Goal: Check status: Check status

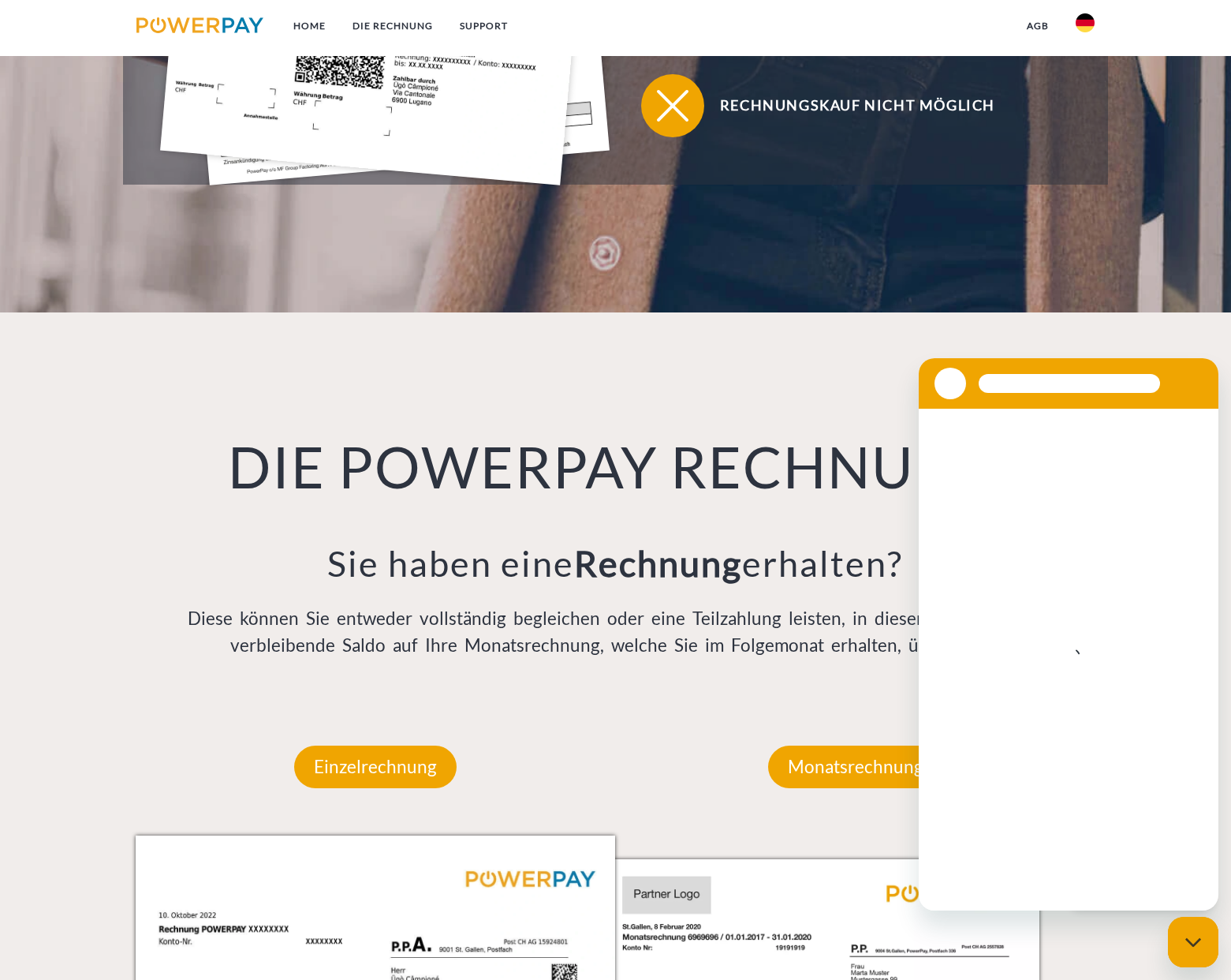
scroll to position [875, 0]
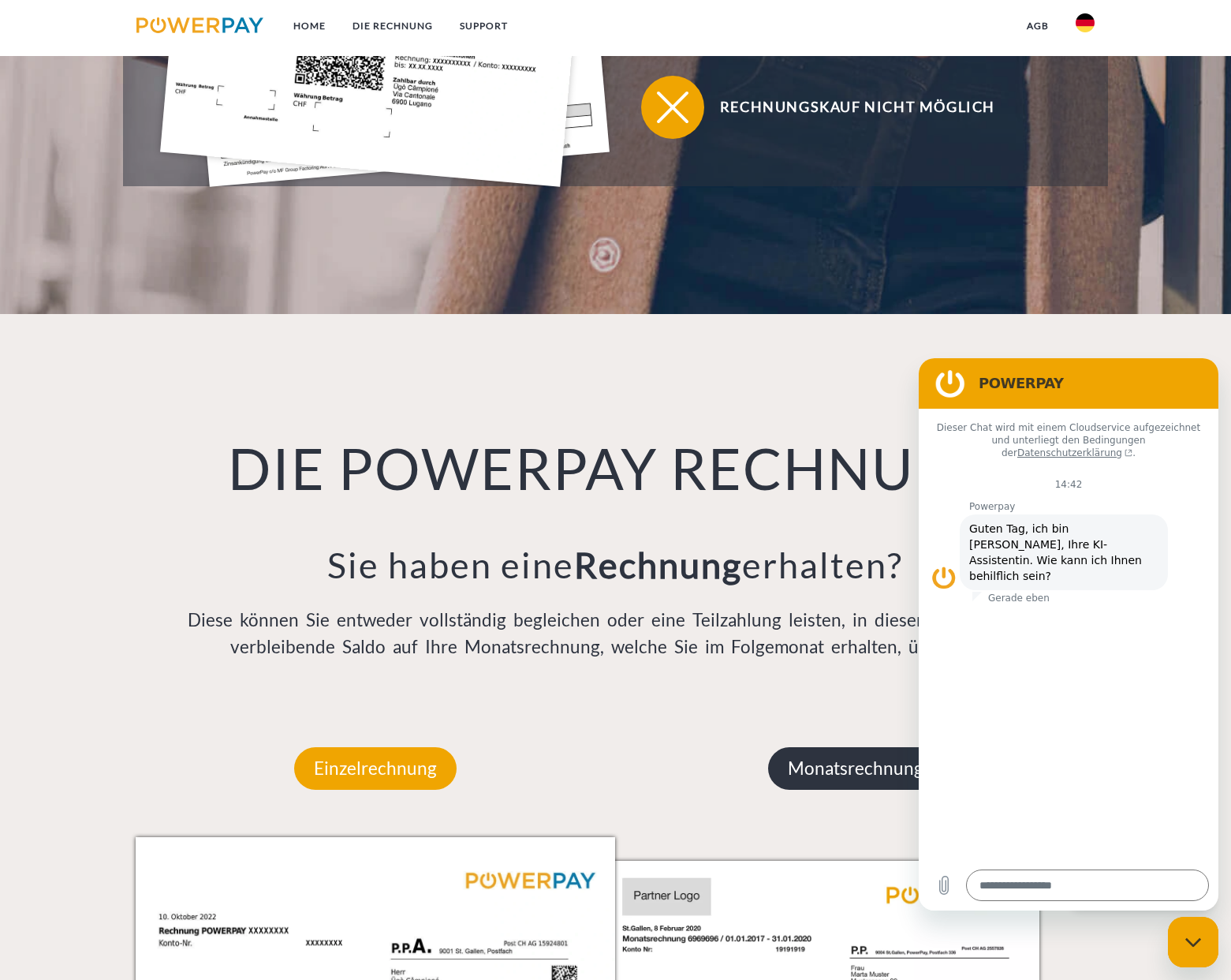
click at [834, 763] on p "Monatsrechnung" at bounding box center [856, 768] width 175 height 43
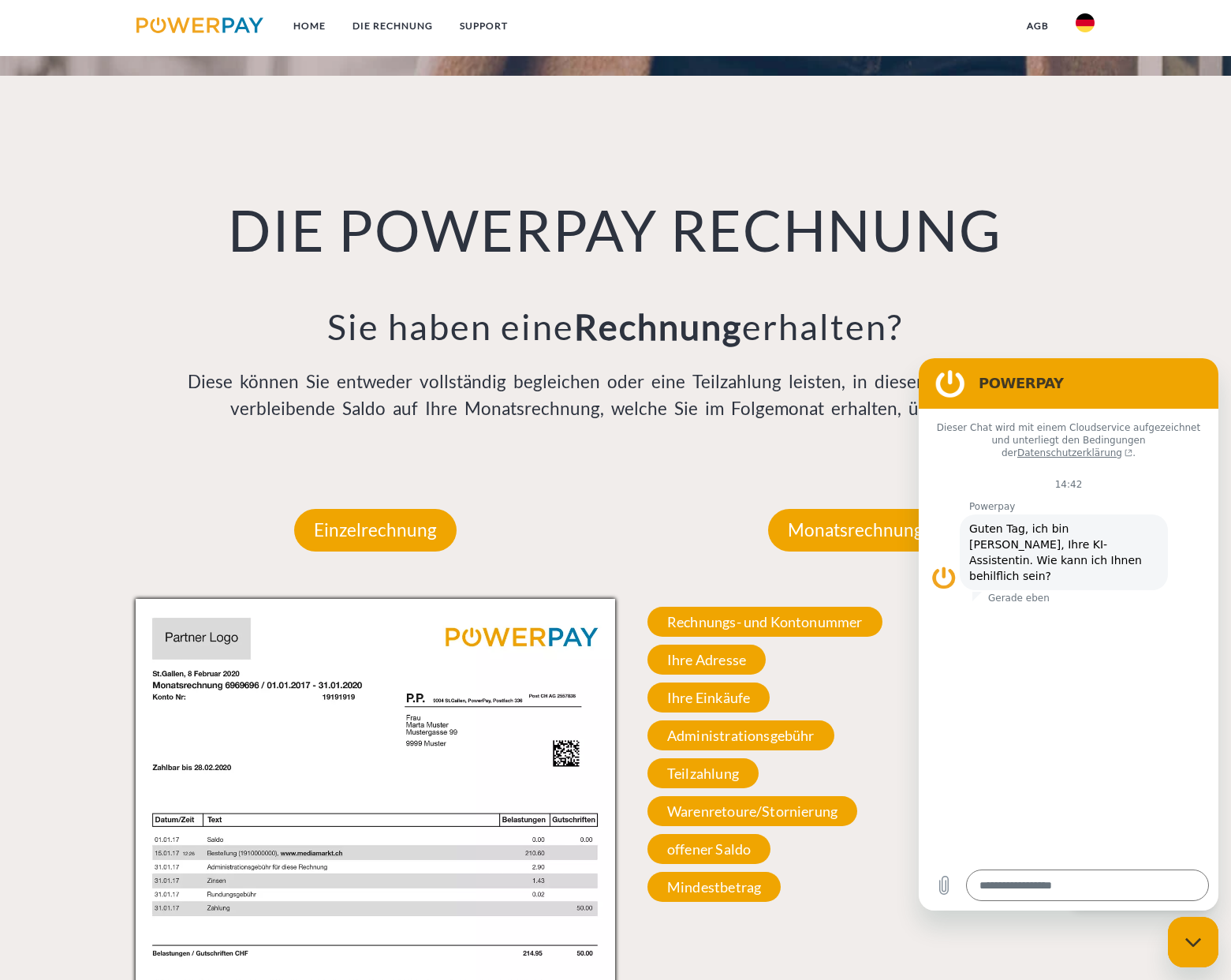
scroll to position [1175, 0]
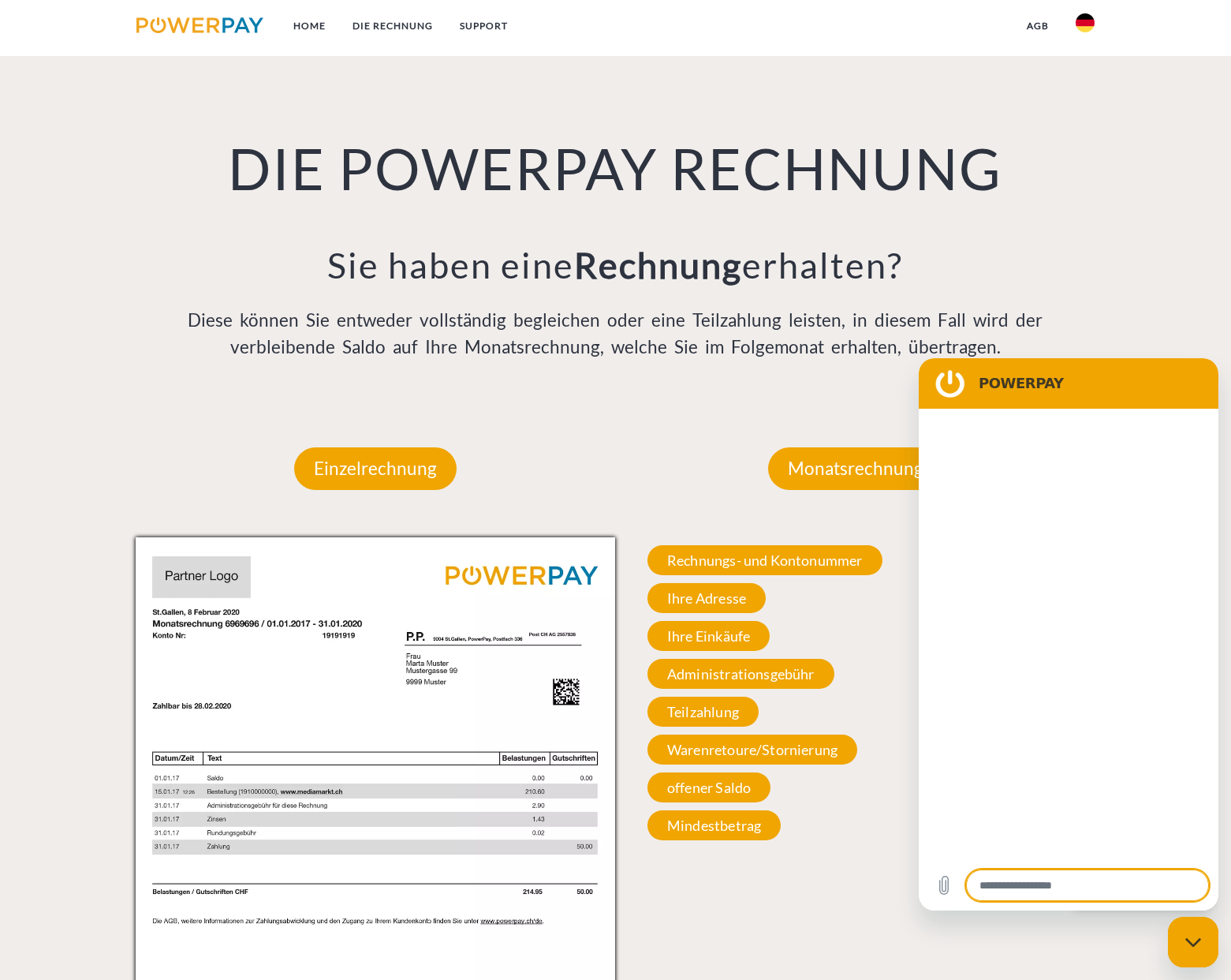
type textarea "*"
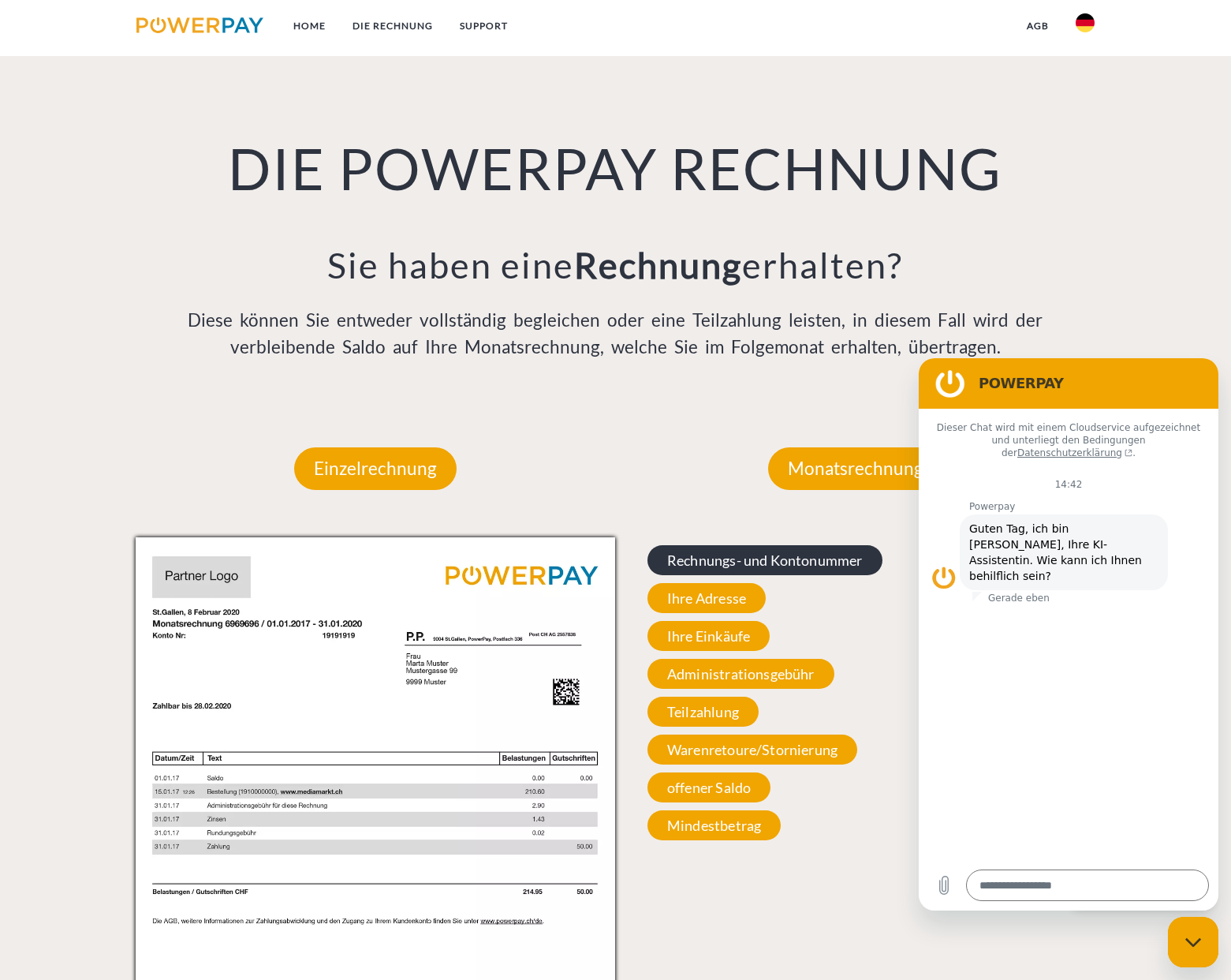
click at [748, 561] on span "Rechnungs- und Kontonummer" at bounding box center [765, 559] width 235 height 30
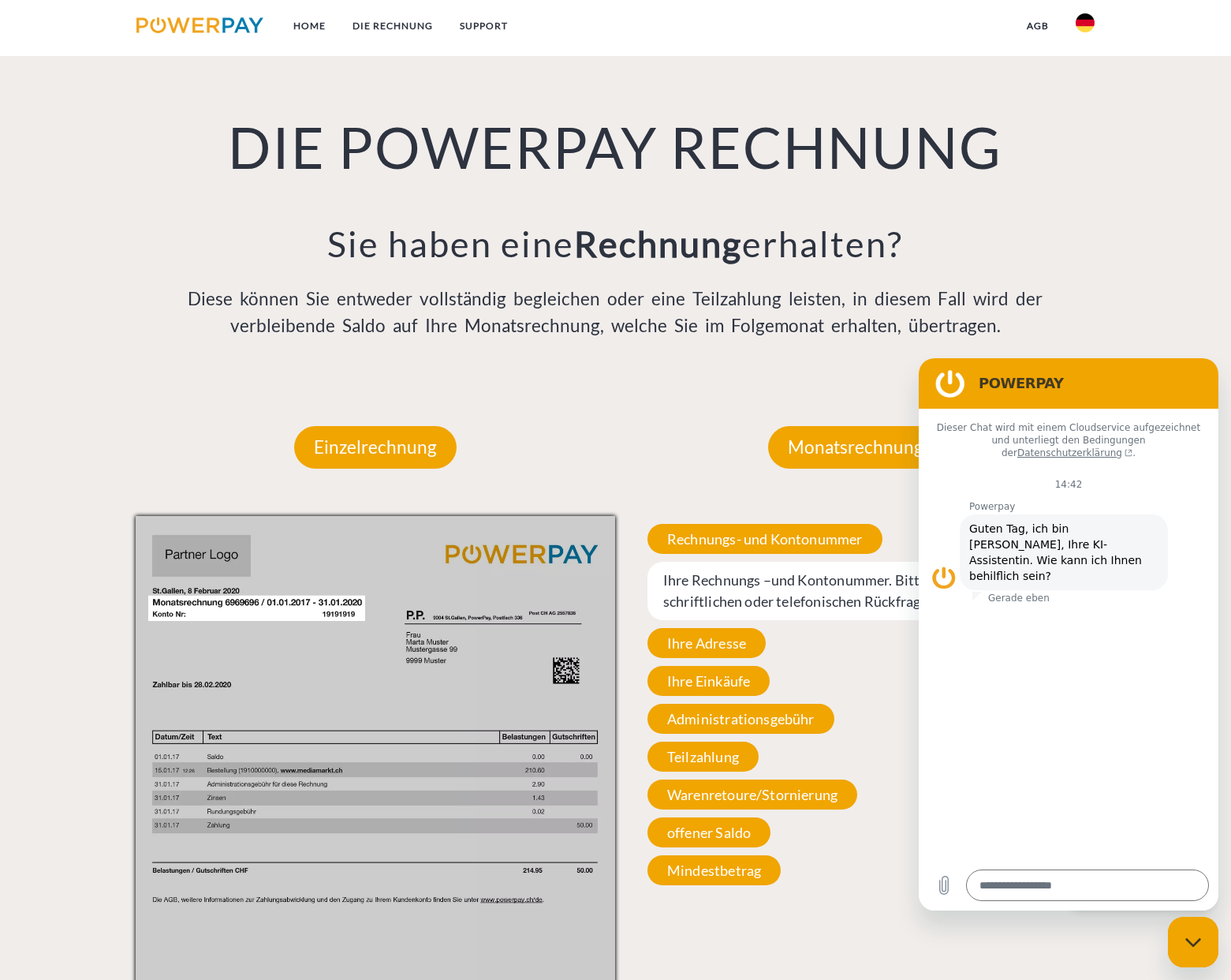
scroll to position [1046, 0]
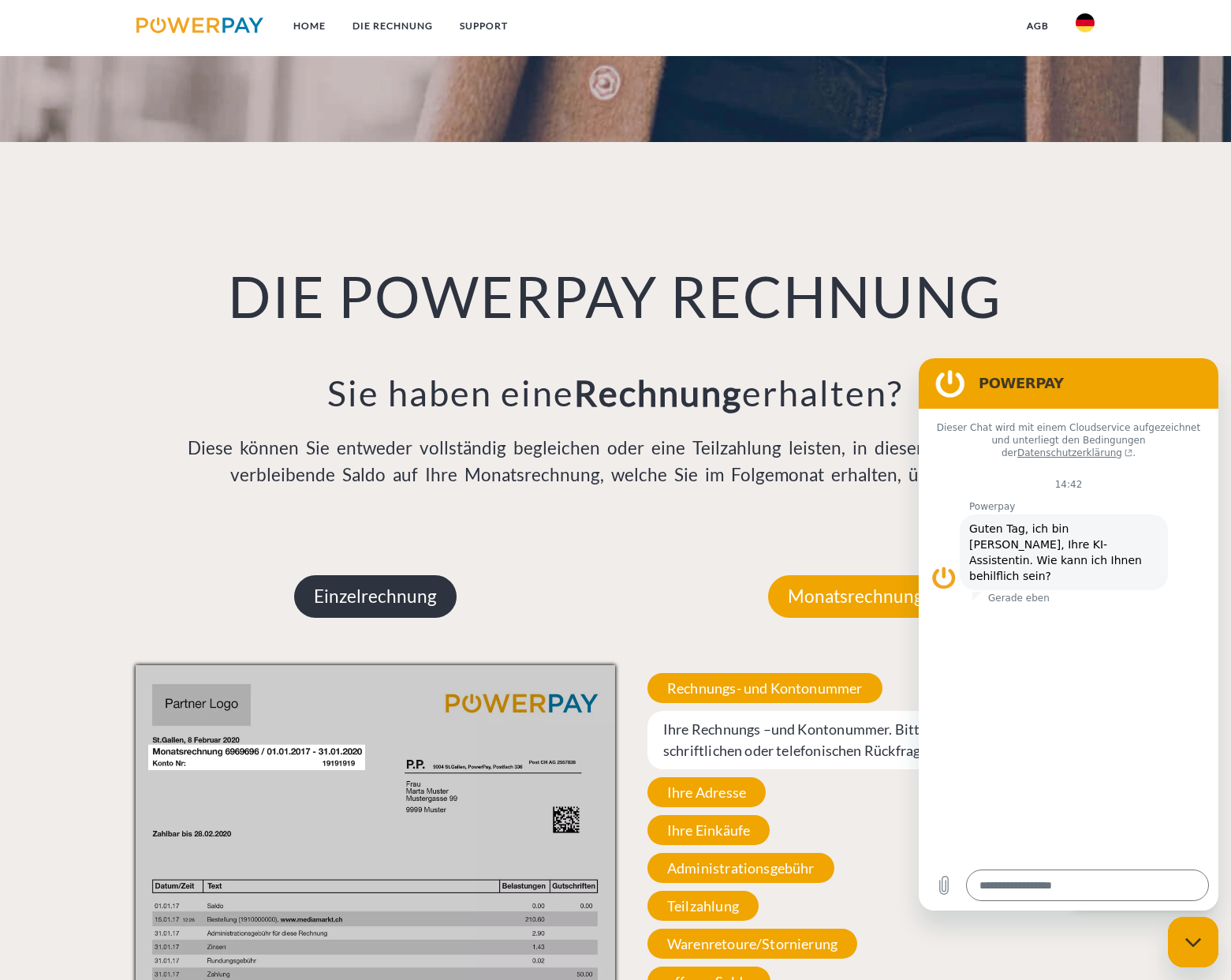
click at [375, 583] on p "Einzelrechnung" at bounding box center [375, 596] width 162 height 43
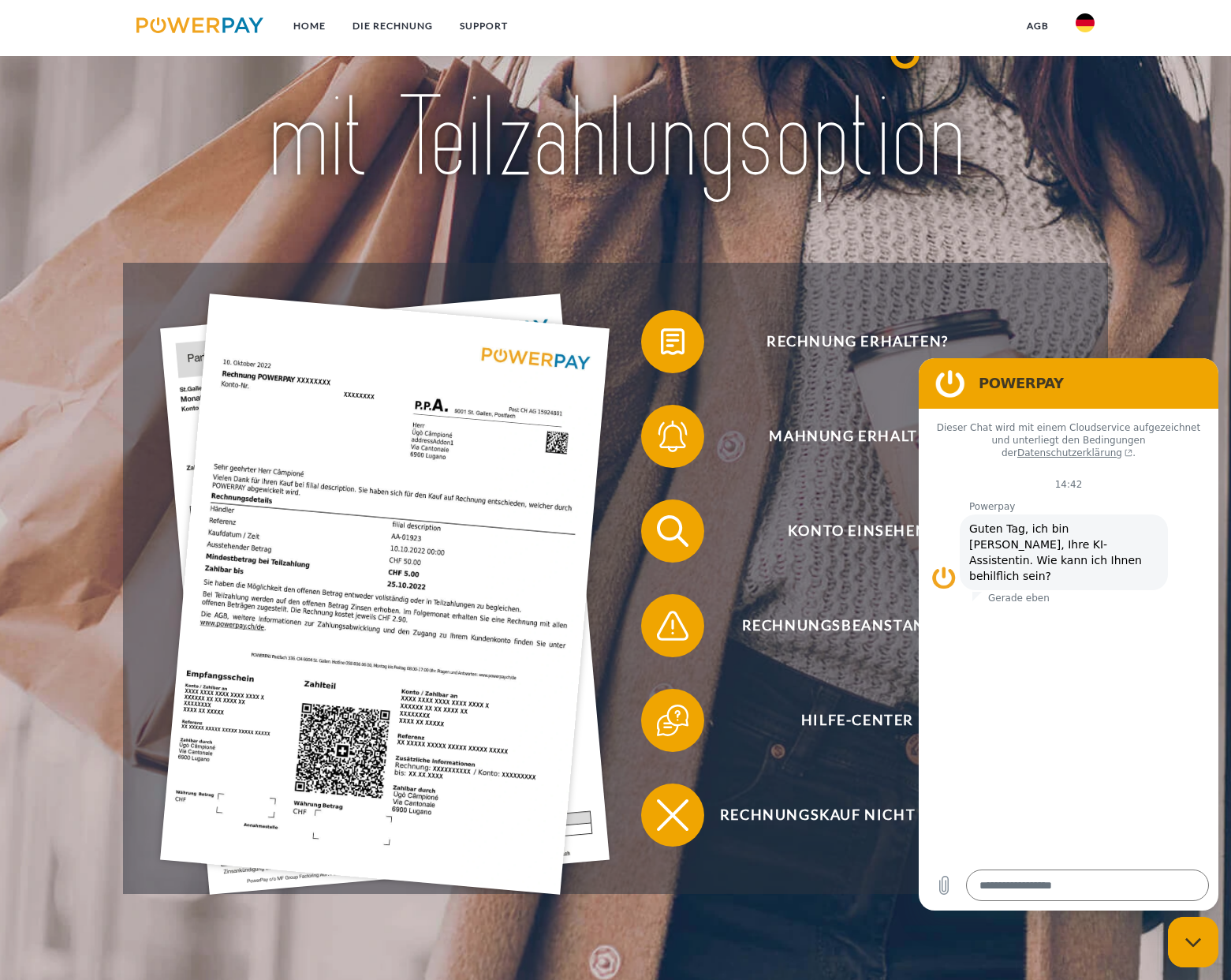
scroll to position [320, 0]
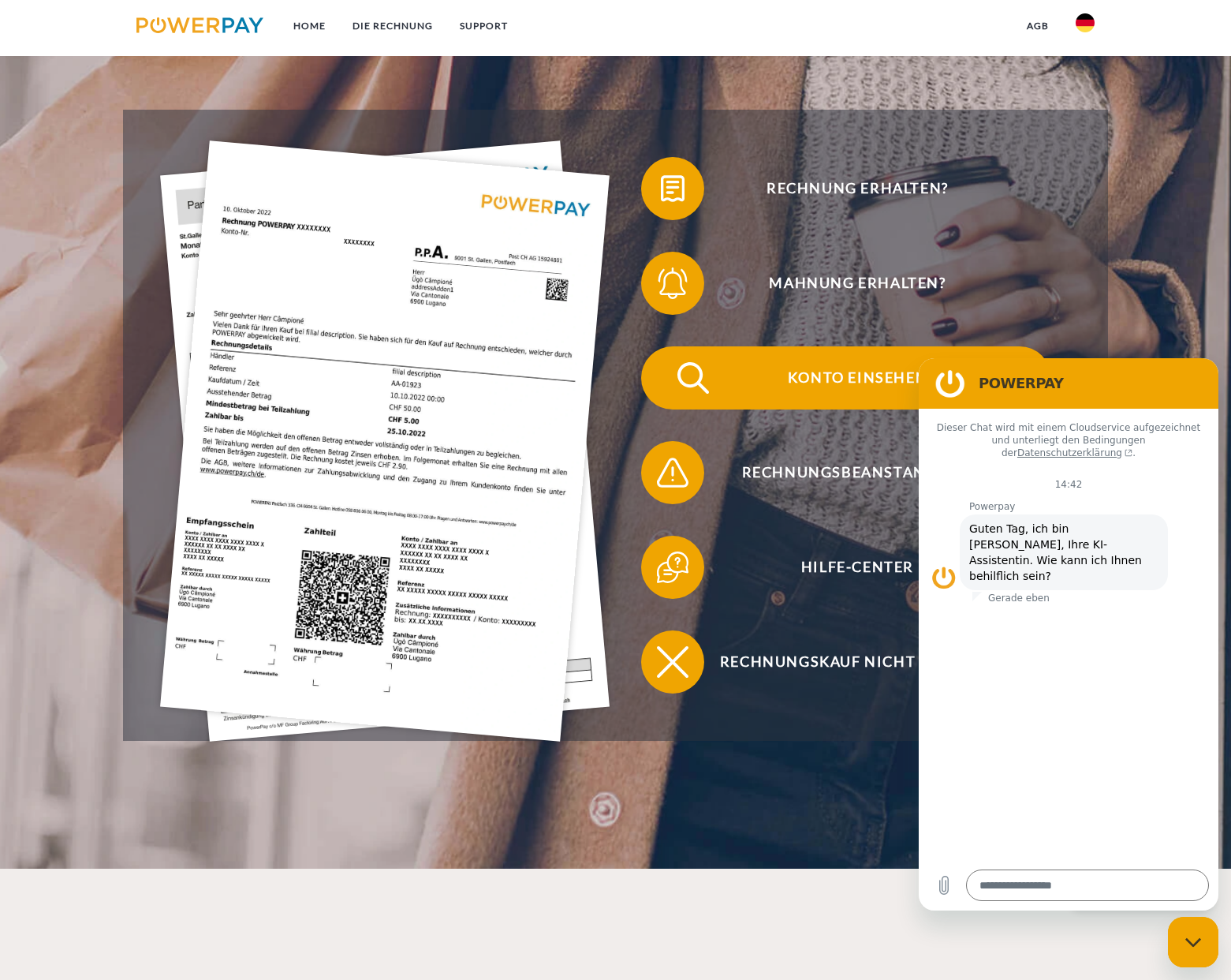
click at [833, 370] on span "Konto einsehen" at bounding box center [857, 378] width 387 height 63
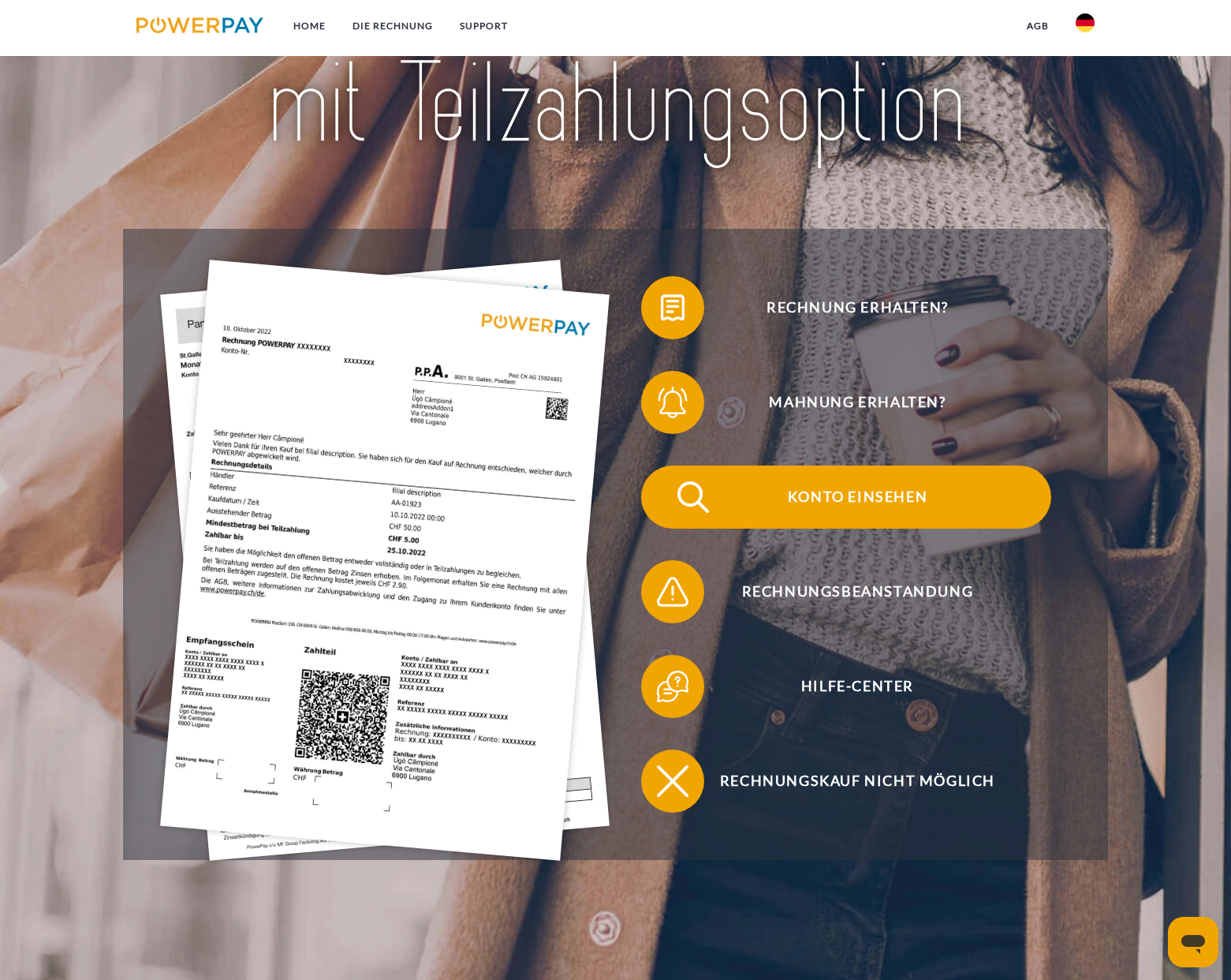
scroll to position [208, 0]
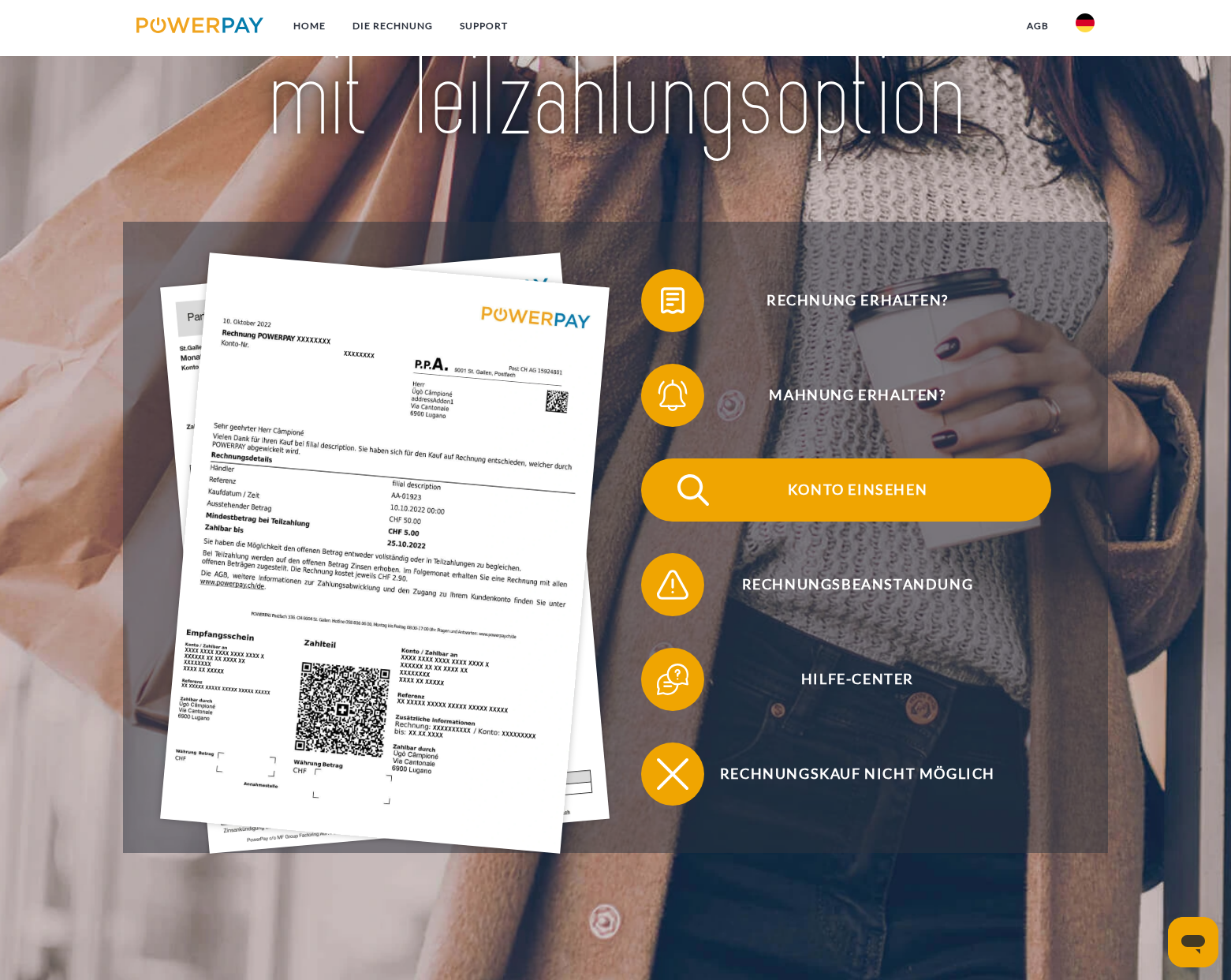
click at [873, 500] on span "Konto einsehen" at bounding box center [857, 490] width 387 height 63
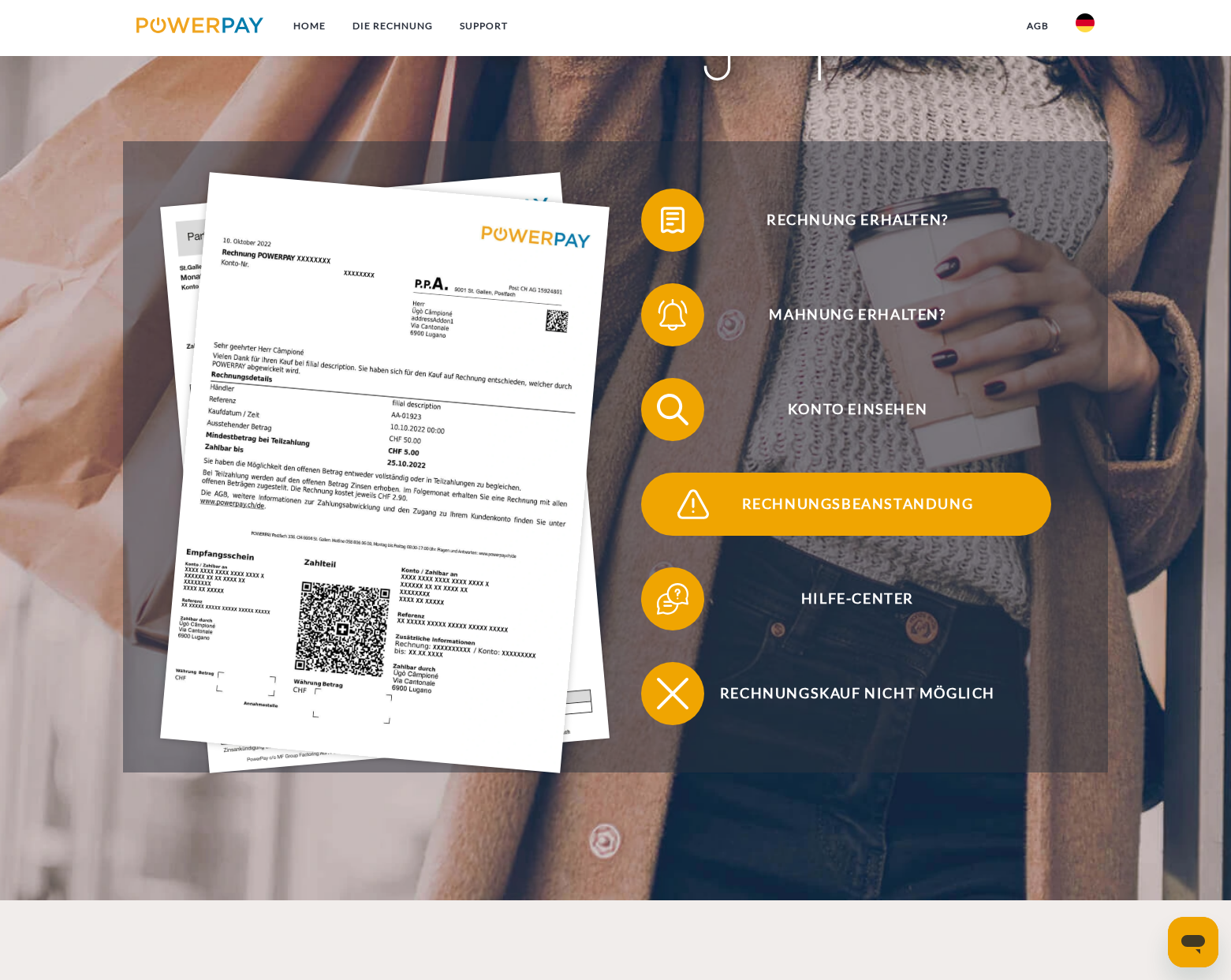
scroll to position [285, 0]
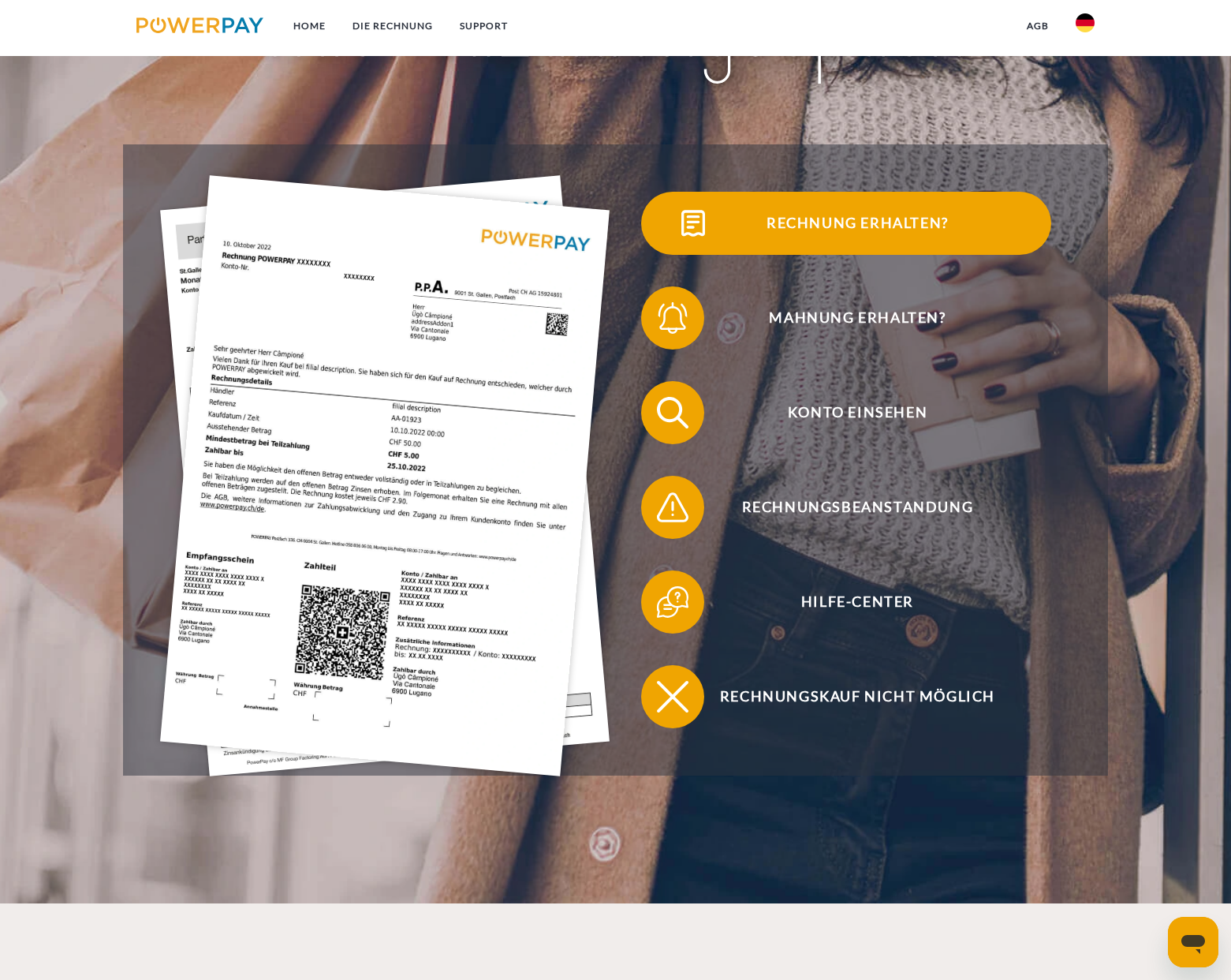
click at [854, 230] on span "Rechnung erhalten?" at bounding box center [857, 223] width 387 height 63
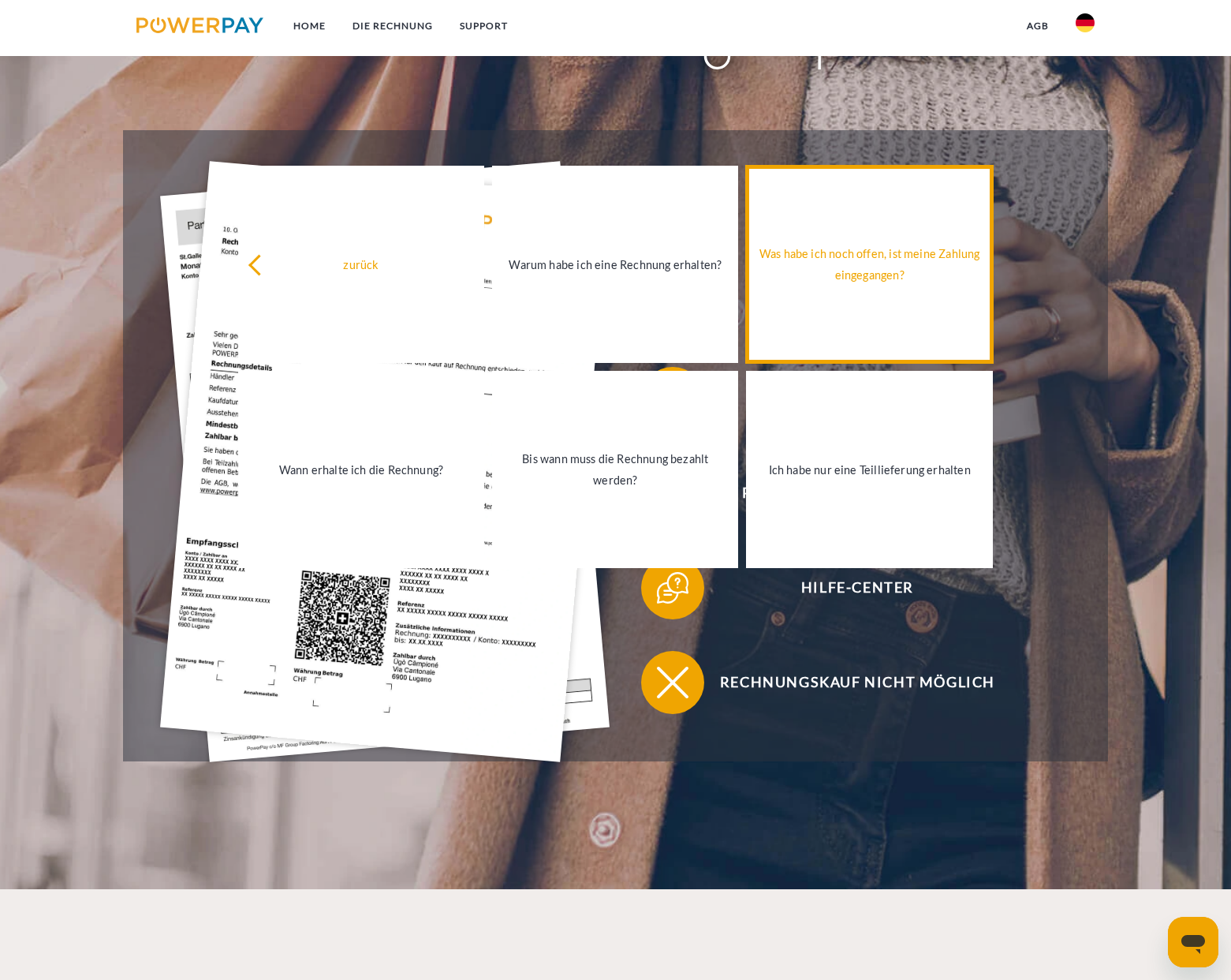
click at [874, 226] on link "Was habe ich noch offen, ist meine Zahlung eingegangen?" at bounding box center [870, 263] width 246 height 197
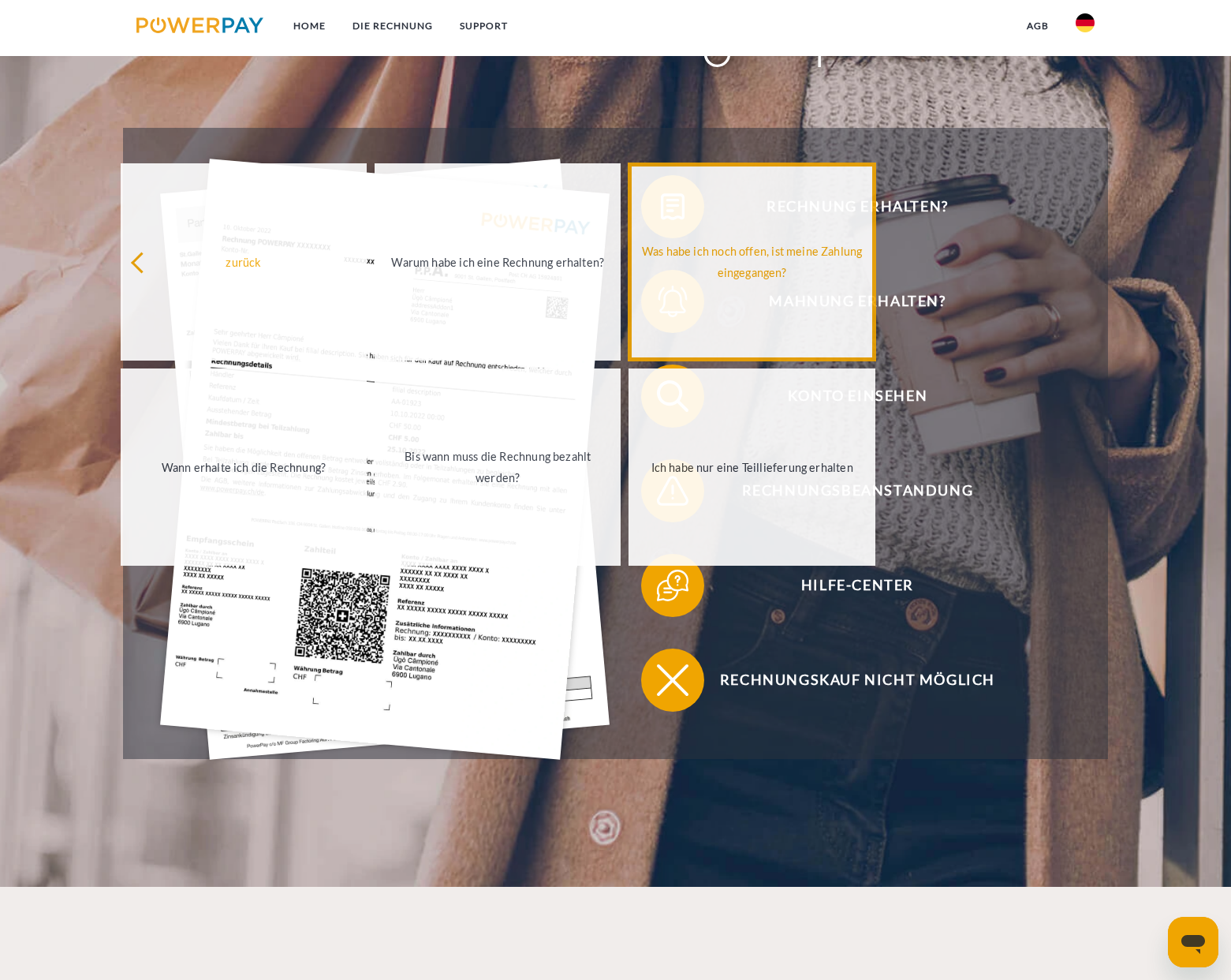
scroll to position [308, 0]
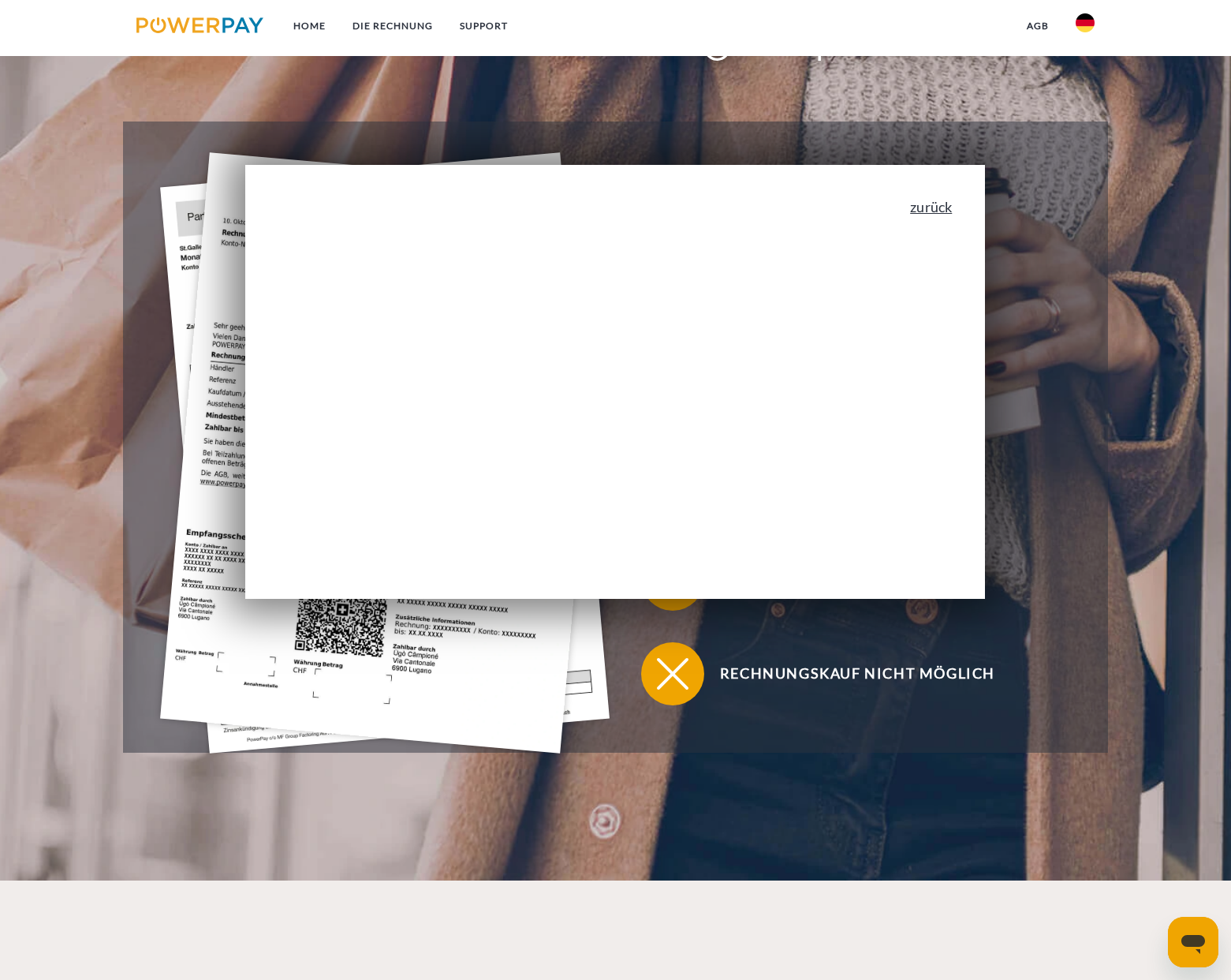
click at [934, 211] on link "zurück" at bounding box center [931, 207] width 42 height 15
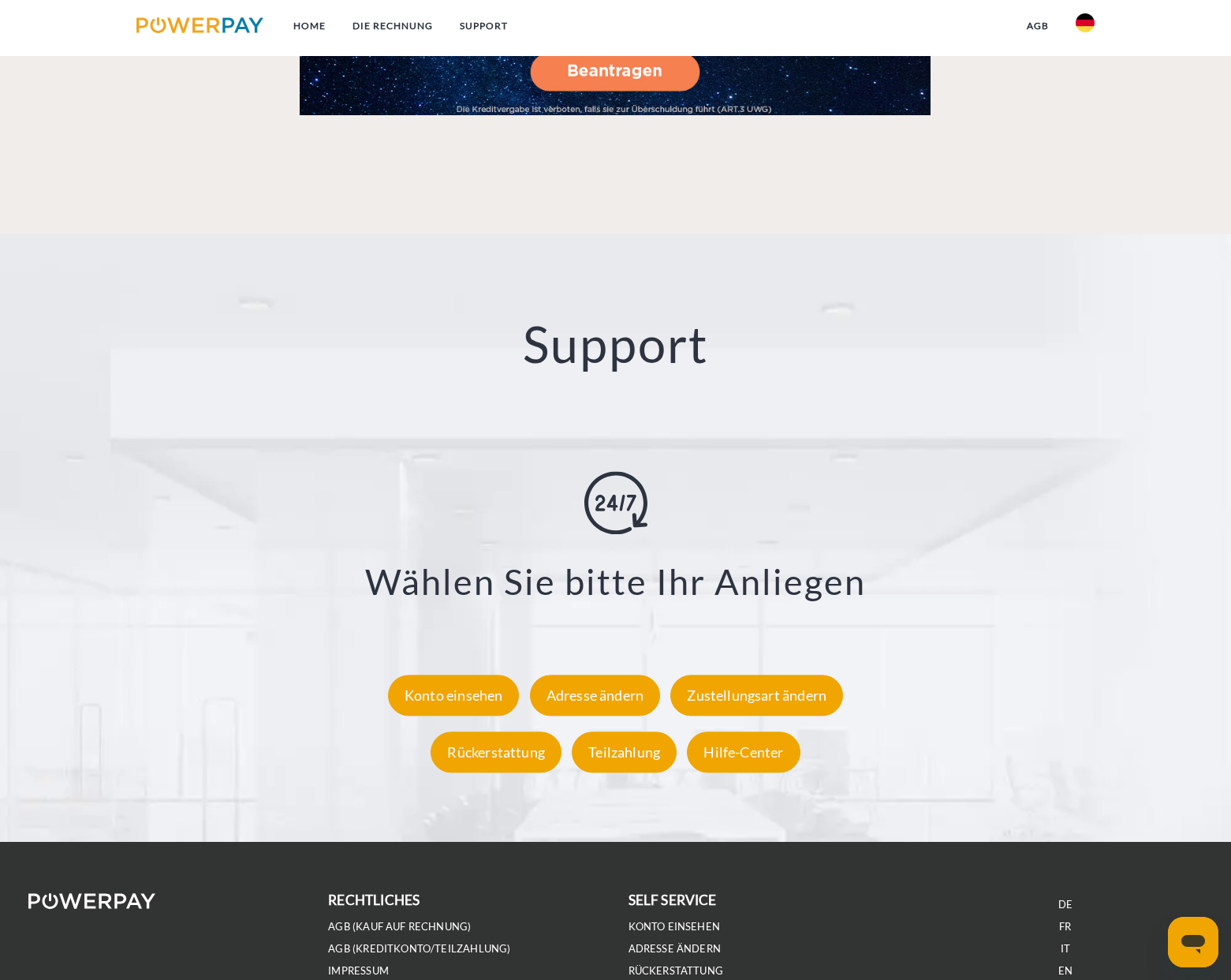
scroll to position [2722, 0]
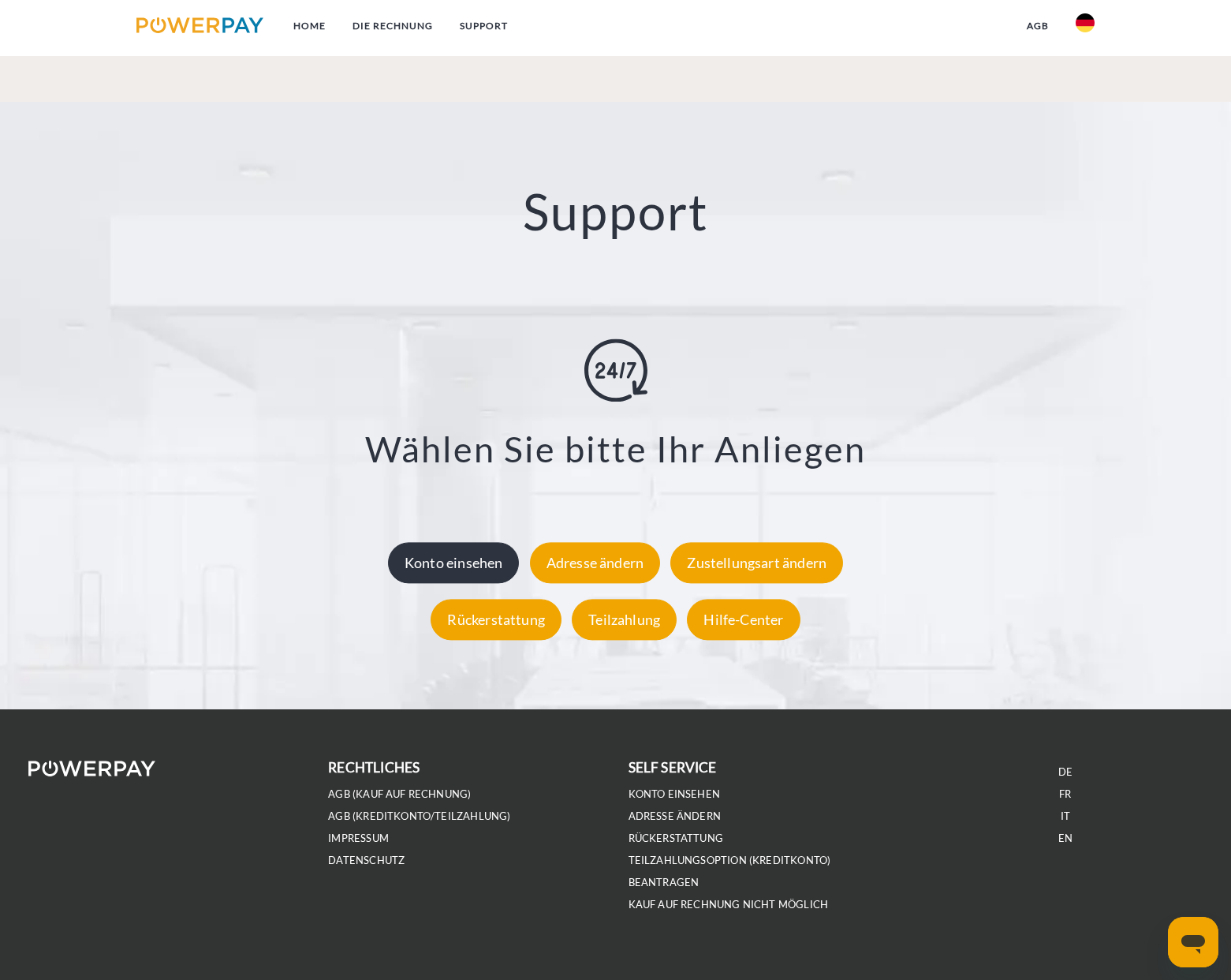
click at [444, 555] on div "Konto einsehen" at bounding box center [454, 563] width 132 height 41
